Goal: Transaction & Acquisition: Subscribe to service/newsletter

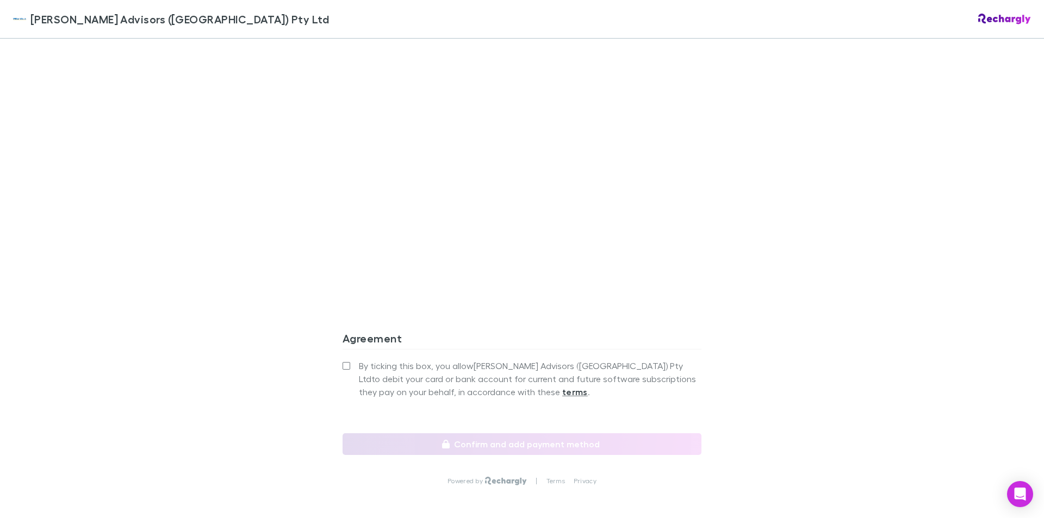
scroll to position [911, 0]
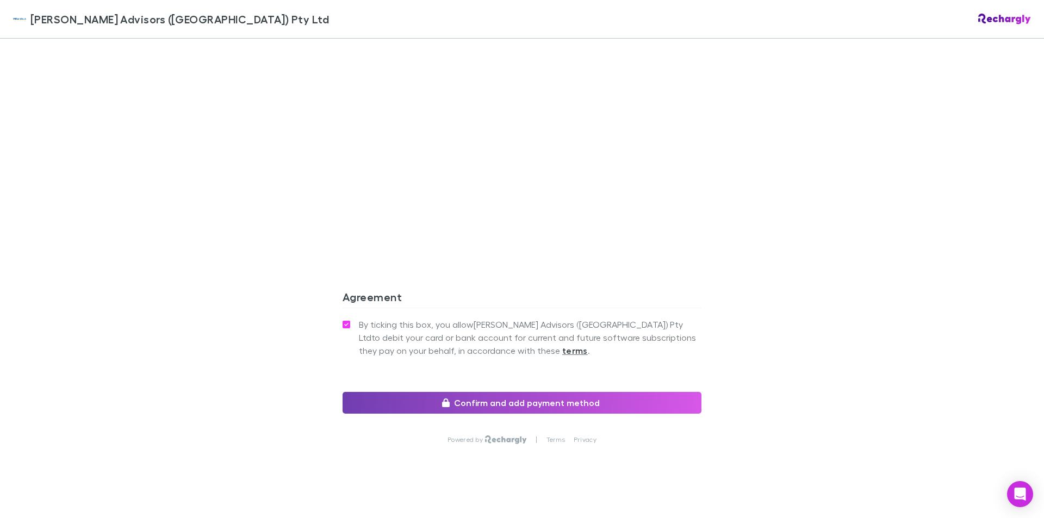
click at [495, 392] on button "Confirm and add payment method" at bounding box center [521, 403] width 359 height 22
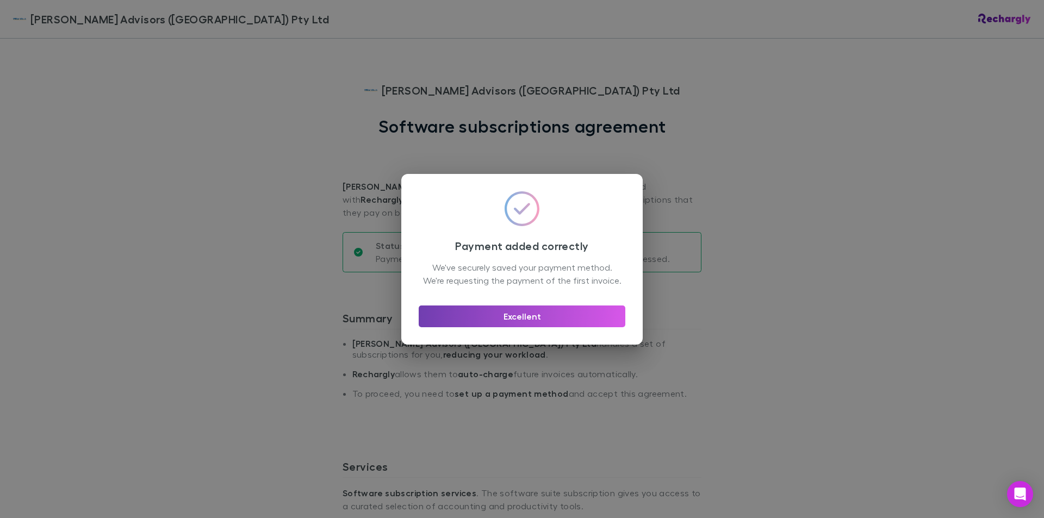
click at [519, 315] on button "Excellent" at bounding box center [522, 316] width 207 height 22
